Goal: Task Accomplishment & Management: Use online tool/utility

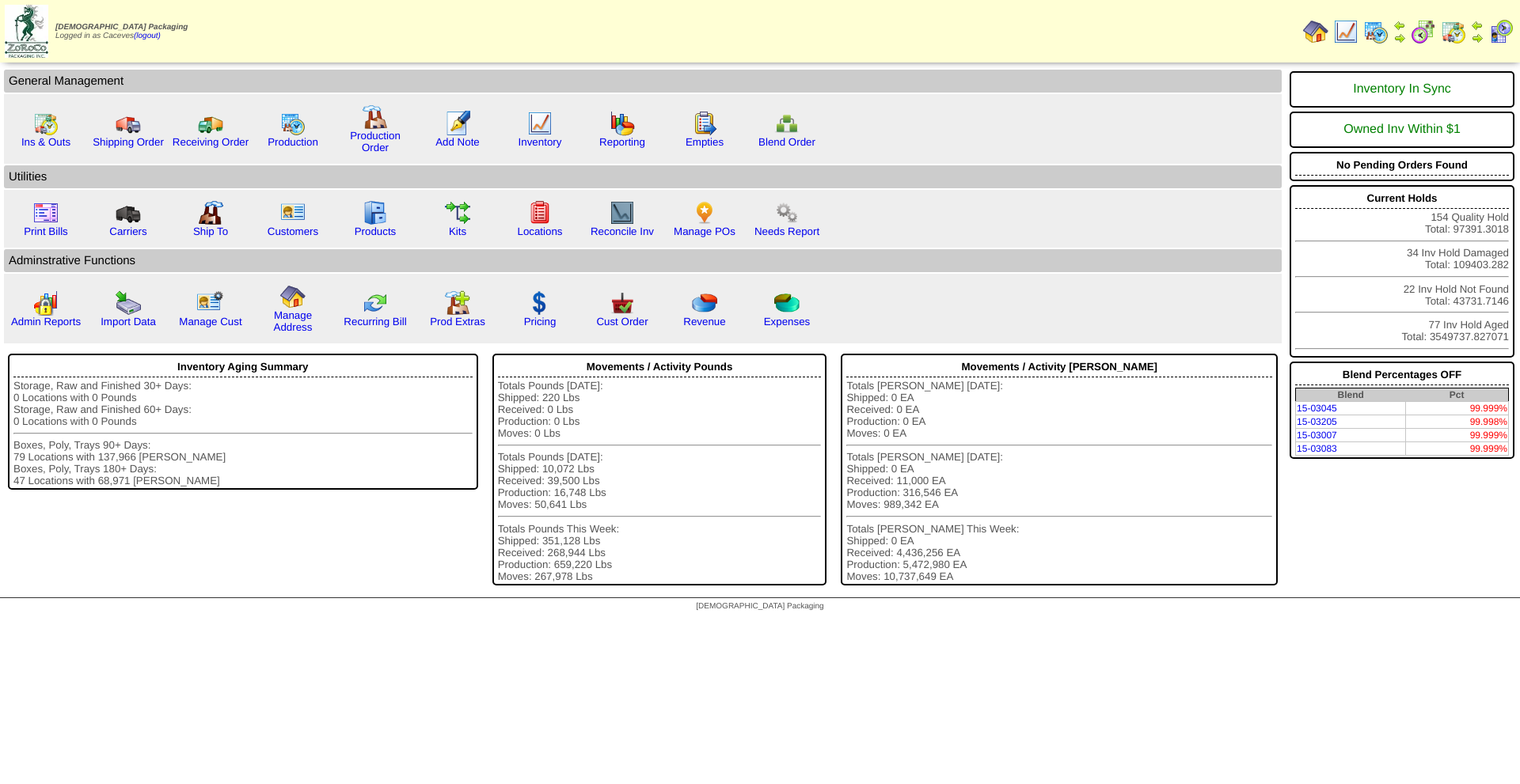
click at [1381, 37] on img at bounding box center [1376, 32] width 25 height 25
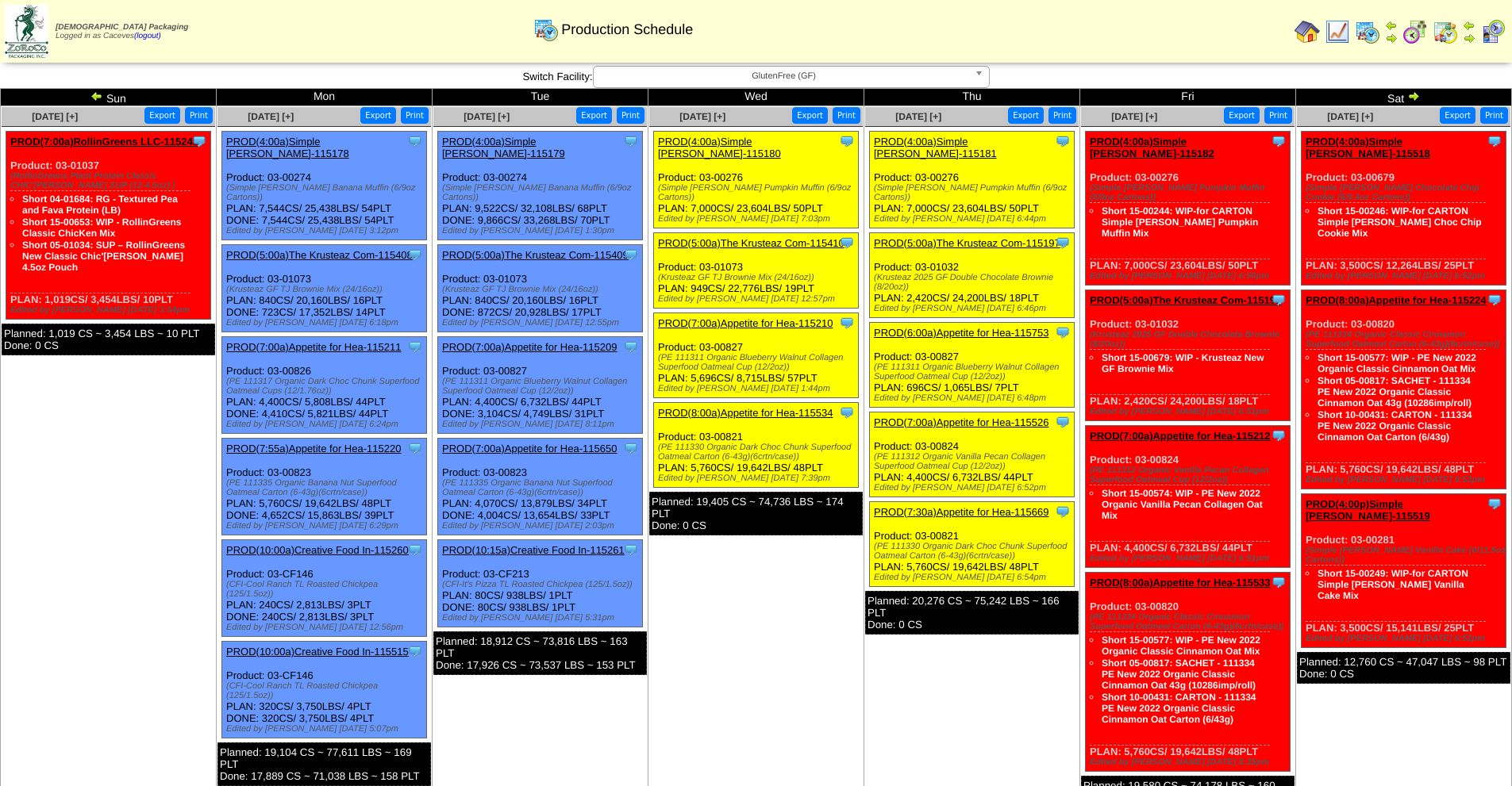
click at [786, 317] on link "PROD(7:00a)Appetite for Hea-115210" at bounding box center [744, 323] width 175 height 12
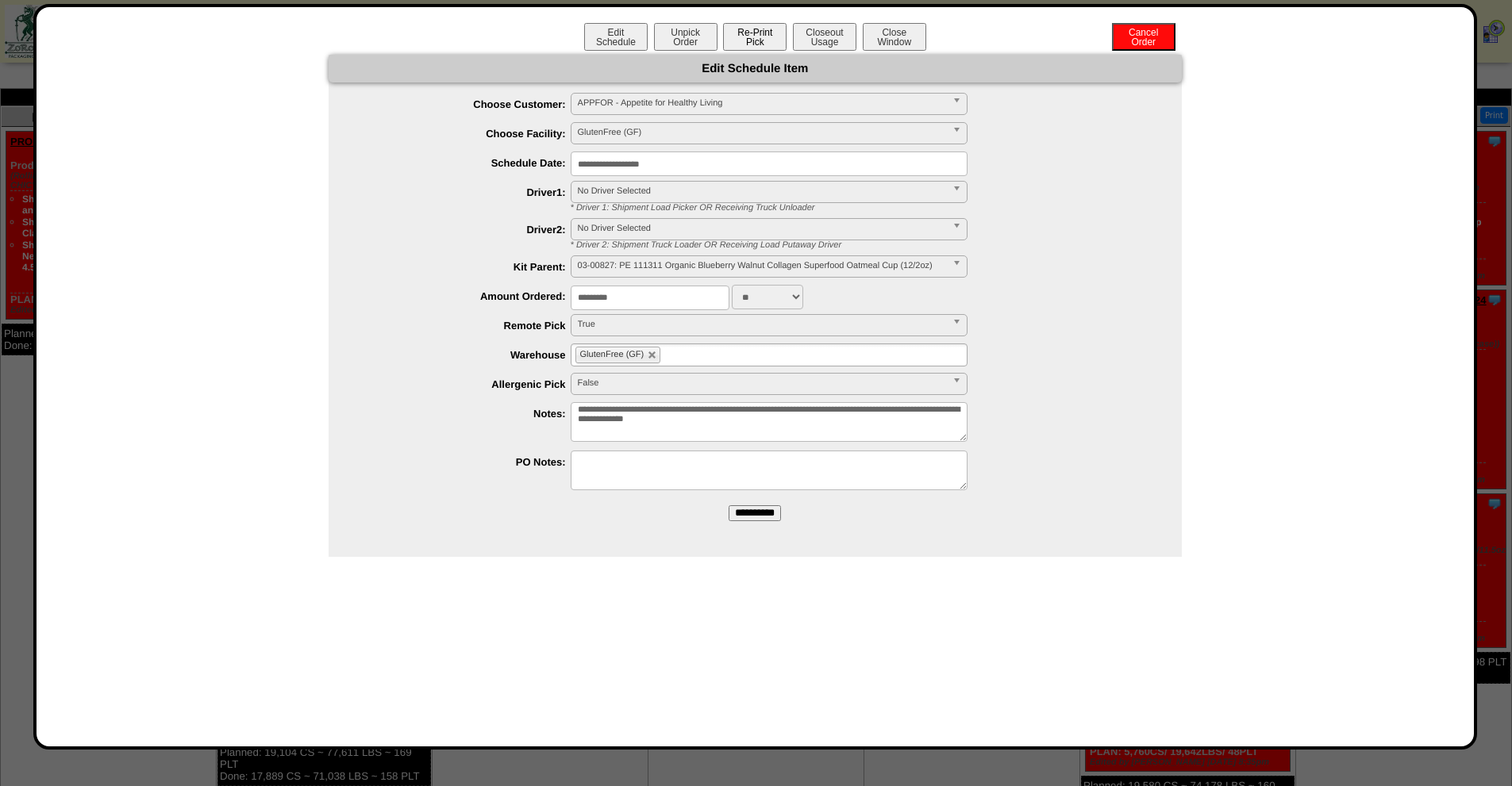
click at [749, 37] on button "Re-Print Pick" at bounding box center [755, 37] width 64 height 28
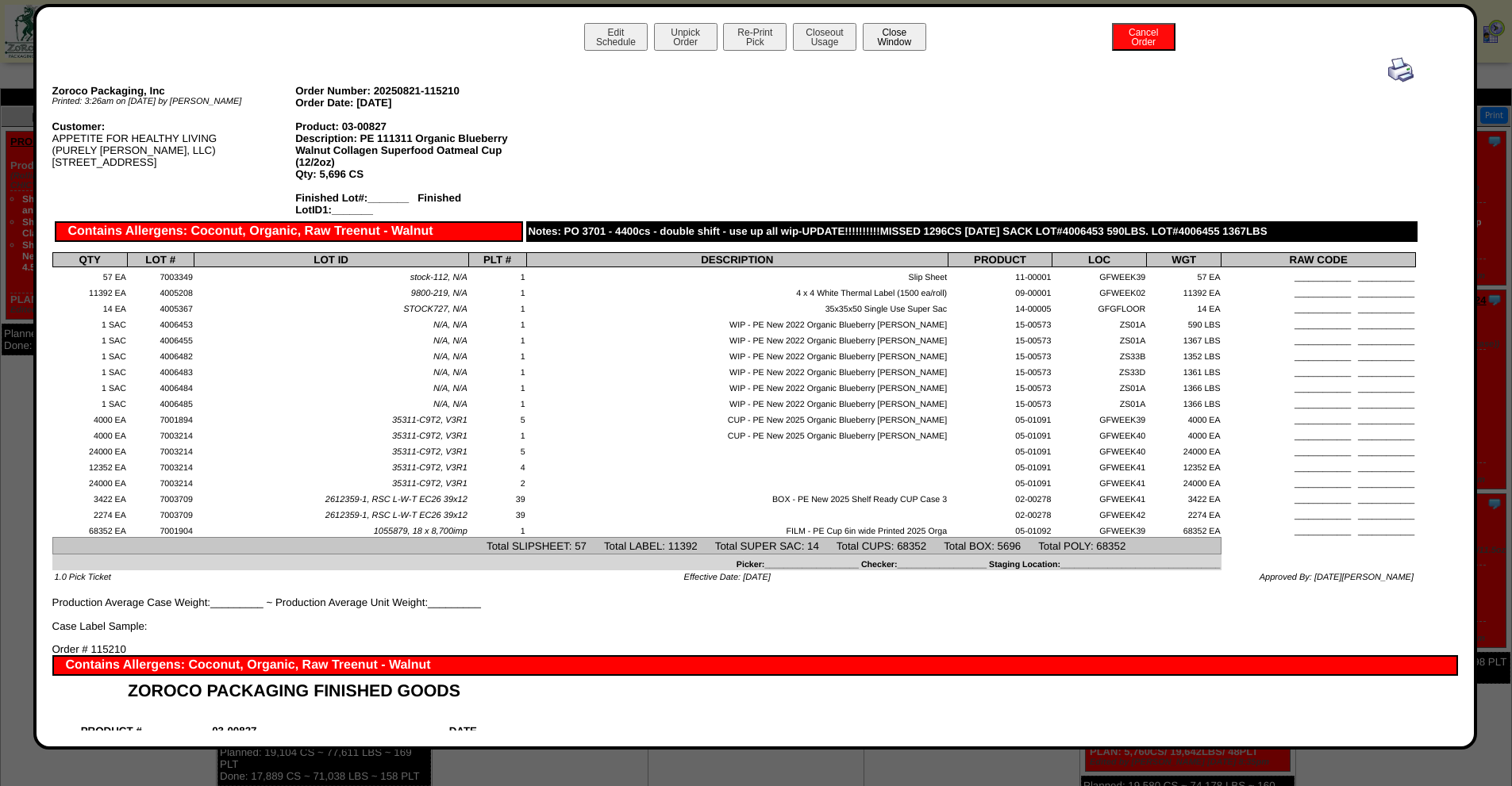
click at [909, 45] on button "Close Window" at bounding box center [894, 37] width 64 height 28
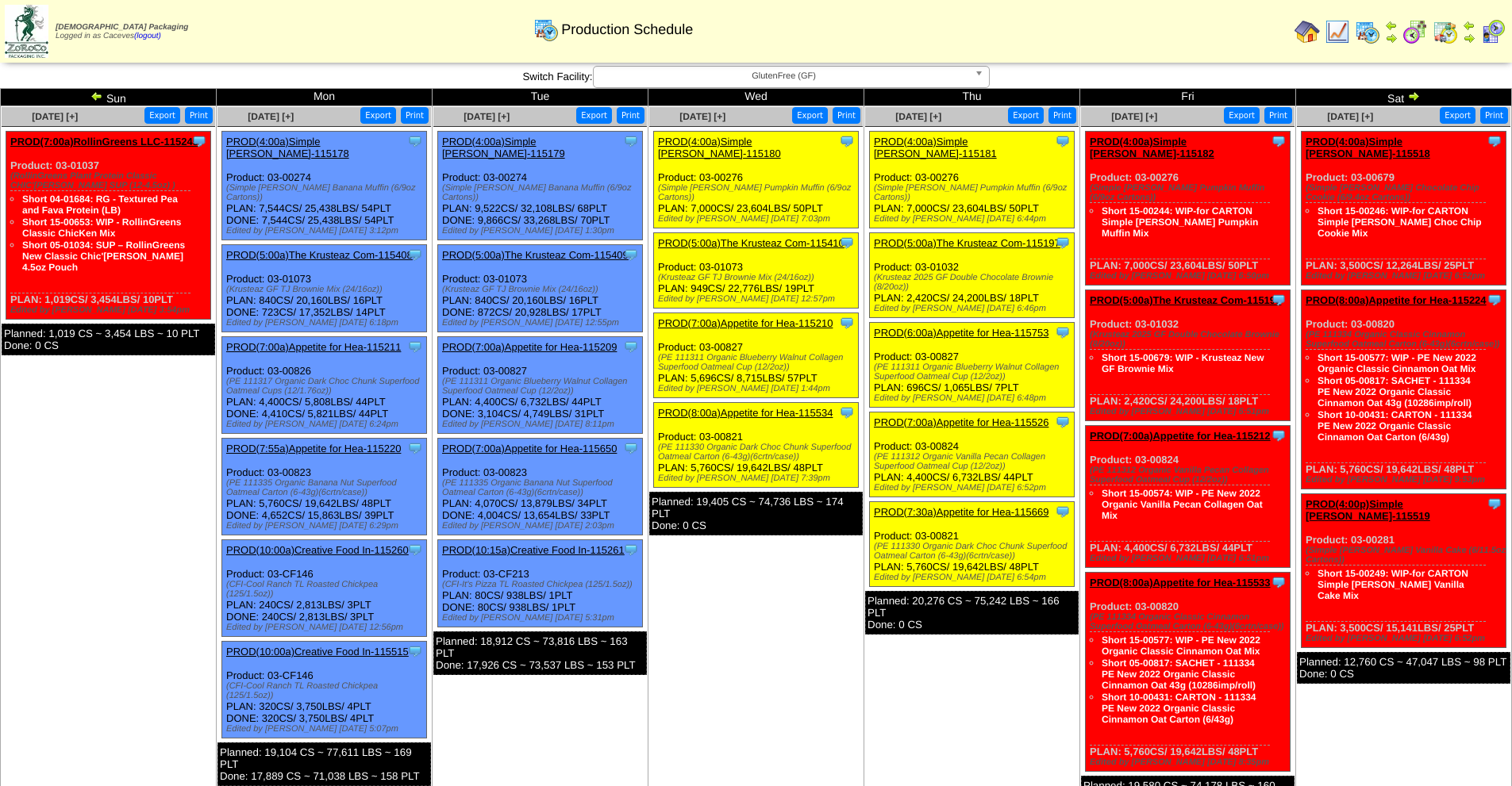
drag, startPoint x: 491, startPoint y: 706, endPoint x: 494, endPoint y: 696, distance: 10.4
click at [491, 706] on td "[DATE] [+] Print Export Clone Item PROD(4:00a)Simple [PERSON_NAME]-115179 Simpl…" at bounding box center [540, 463] width 216 height 715
